Goal: Task Accomplishment & Management: Manage account settings

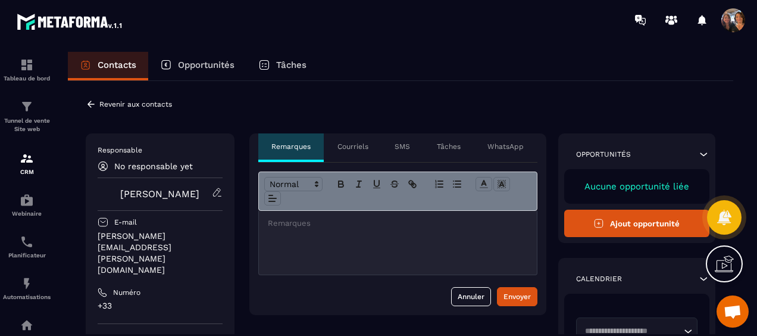
scroll to position [2565, 0]
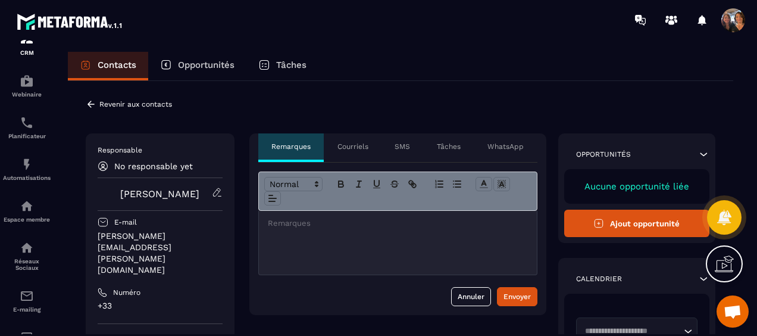
click at [89, 104] on icon at bounding box center [91, 104] width 7 height 7
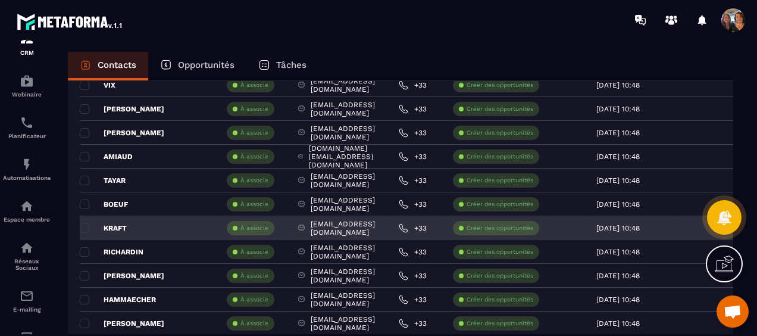
scroll to position [1646, 0]
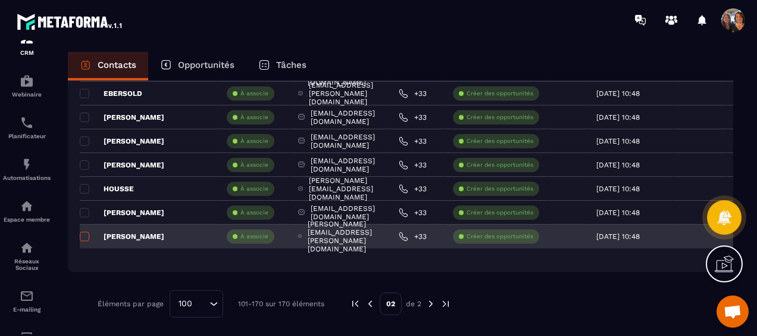
click at [82, 232] on span at bounding box center [85, 237] width 10 height 10
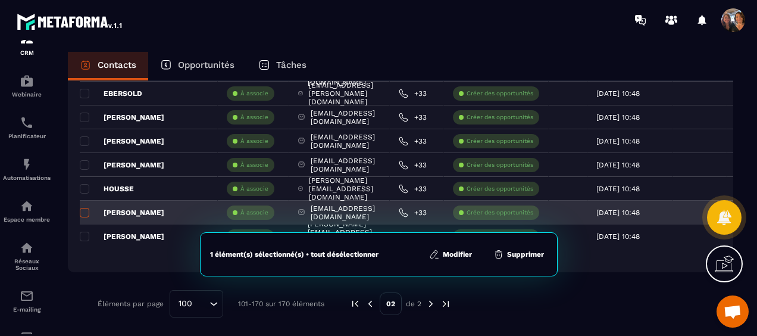
click at [81, 210] on span at bounding box center [85, 213] width 10 height 10
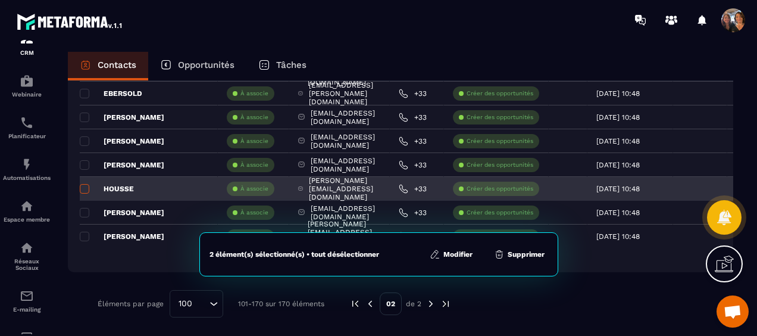
click at [82, 189] on span at bounding box center [85, 189] width 10 height 10
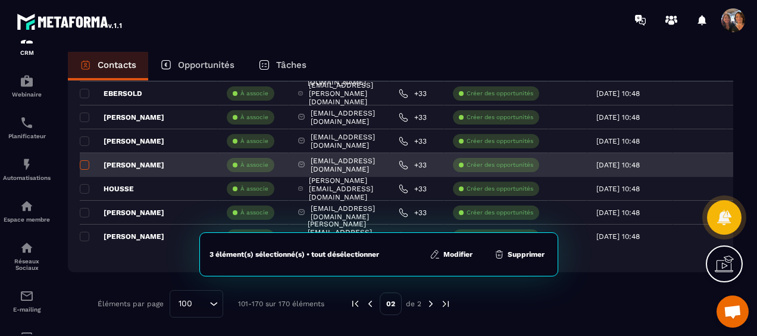
click at [83, 161] on span at bounding box center [85, 165] width 10 height 10
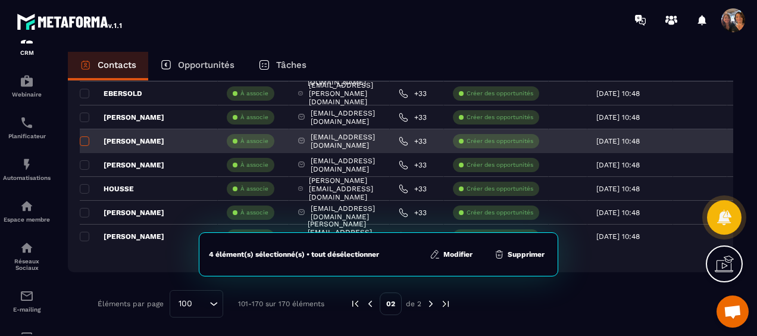
click at [83, 139] on span at bounding box center [85, 141] width 10 height 10
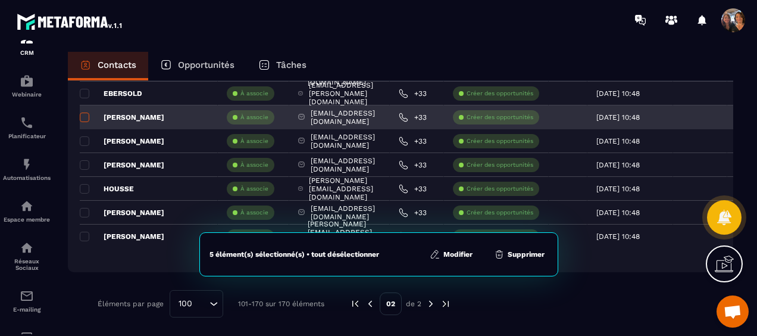
click at [83, 115] on span at bounding box center [85, 118] width 10 height 10
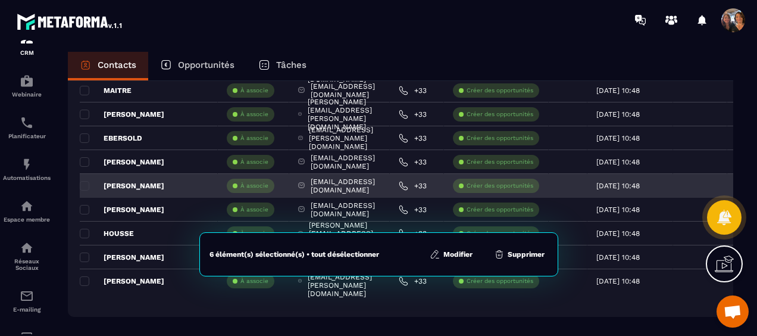
scroll to position [1587, 0]
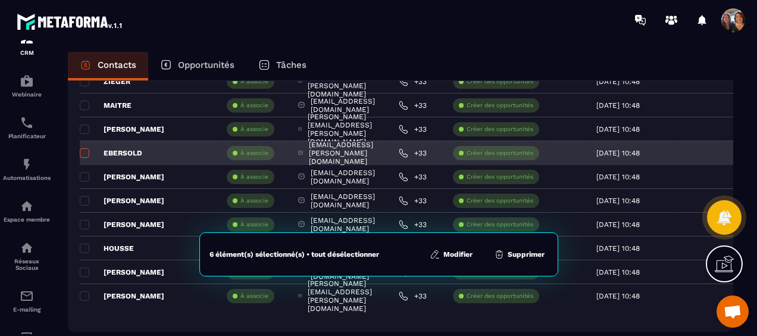
click at [80, 149] on span at bounding box center [85, 153] width 10 height 10
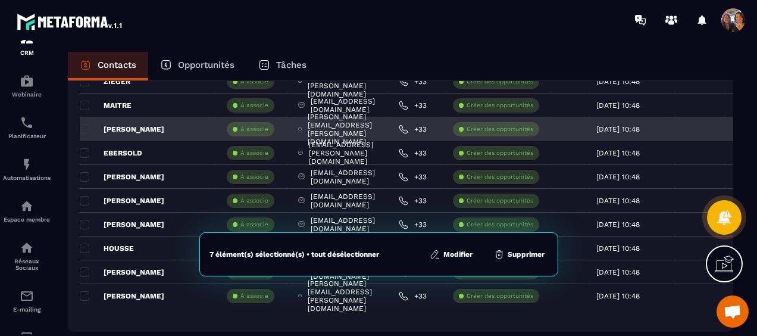
click at [83, 121] on div "[PERSON_NAME]" at bounding box center [149, 129] width 138 height 24
